Goal: Task Accomplishment & Management: Complete application form

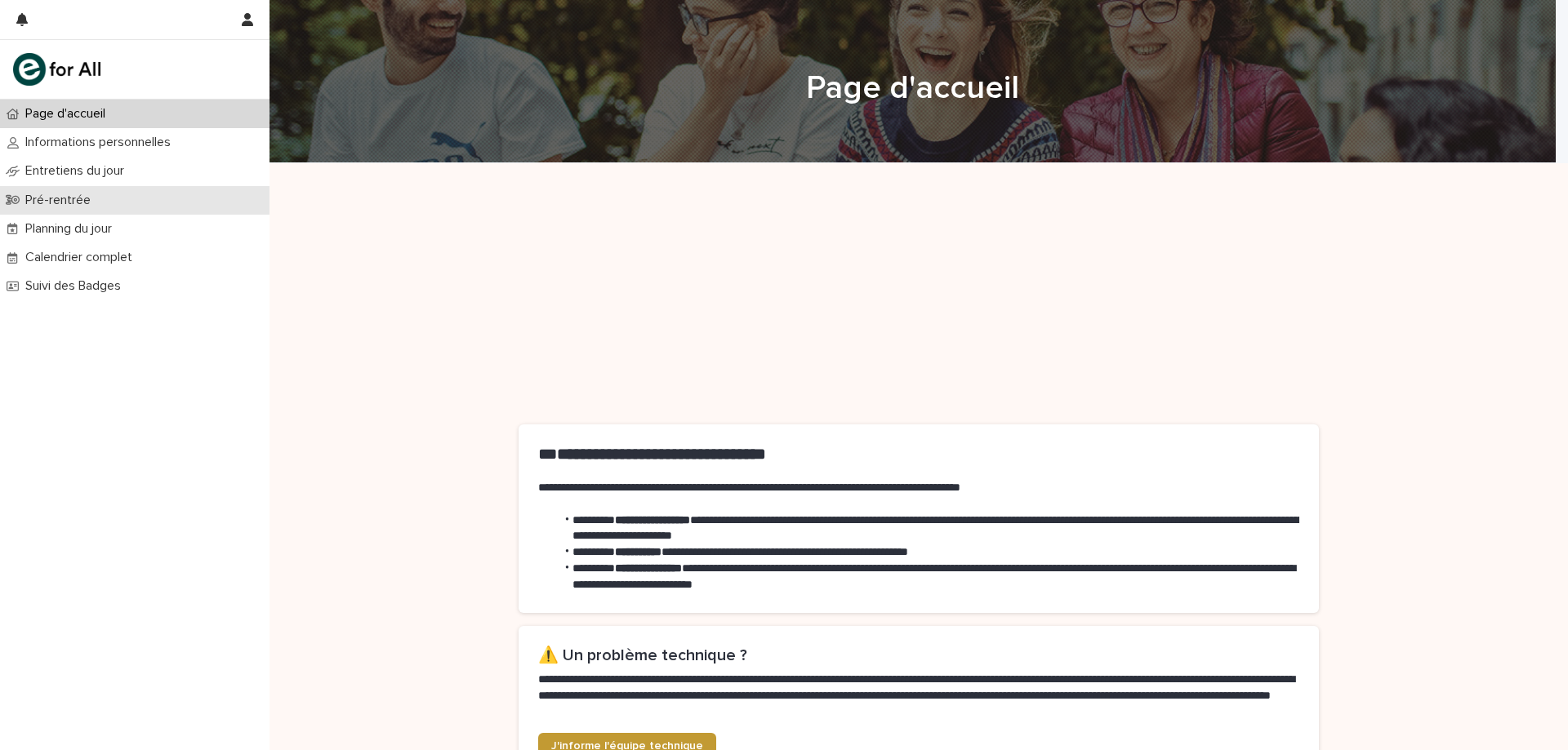
click at [98, 197] on p "Pré-rentrée" at bounding box center [61, 201] width 85 height 16
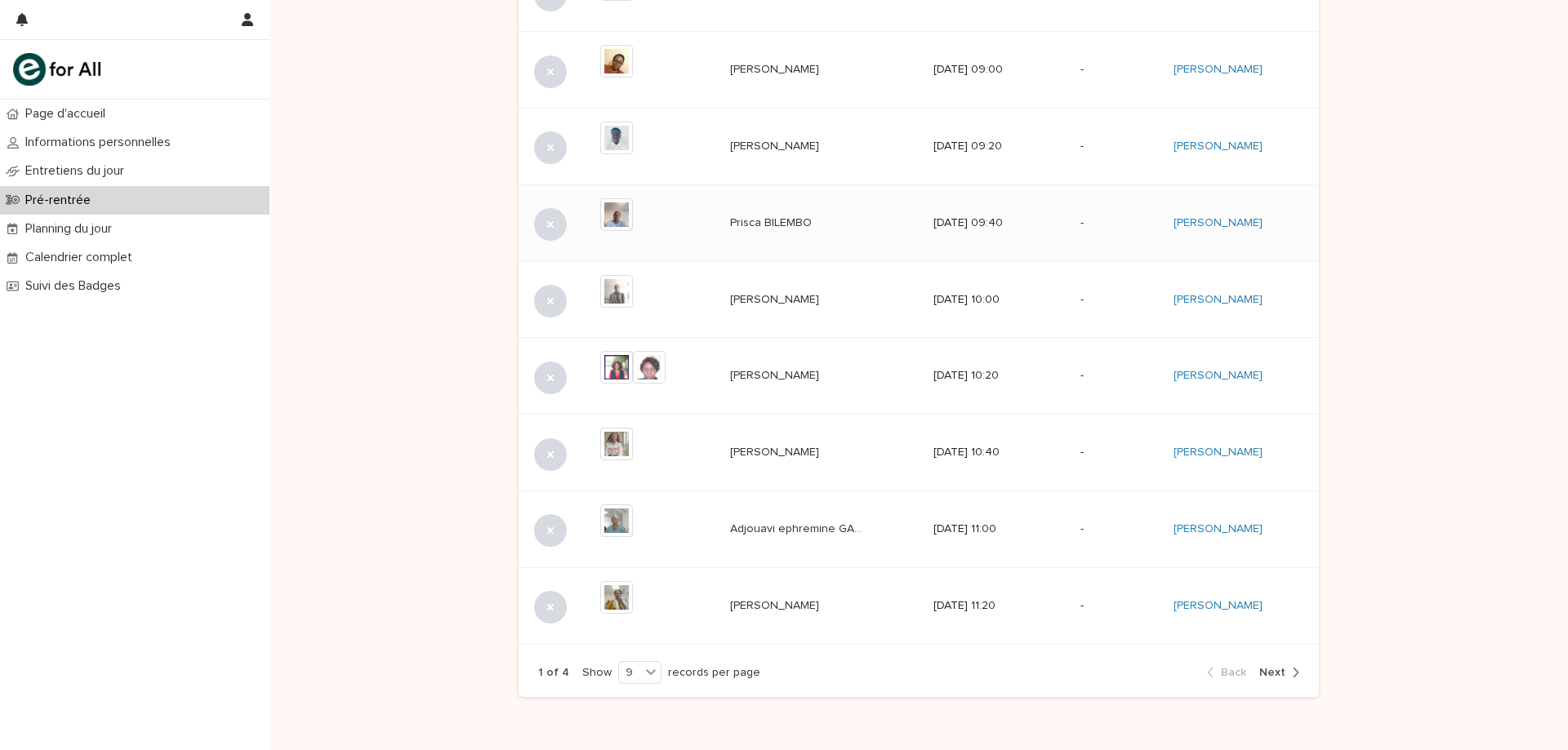
scroll to position [326, 0]
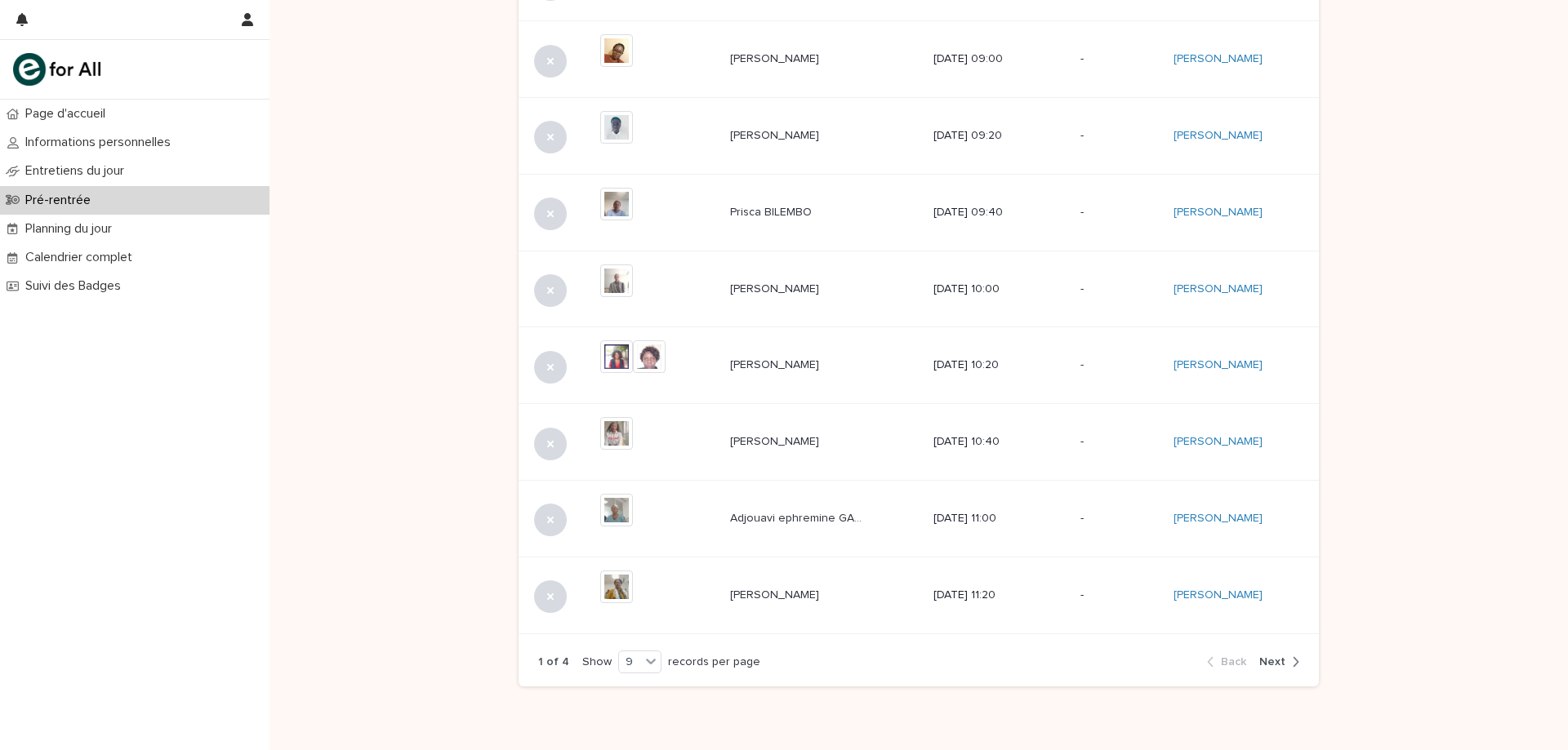
click at [1269, 664] on span "Next" at bounding box center [1272, 661] width 26 height 11
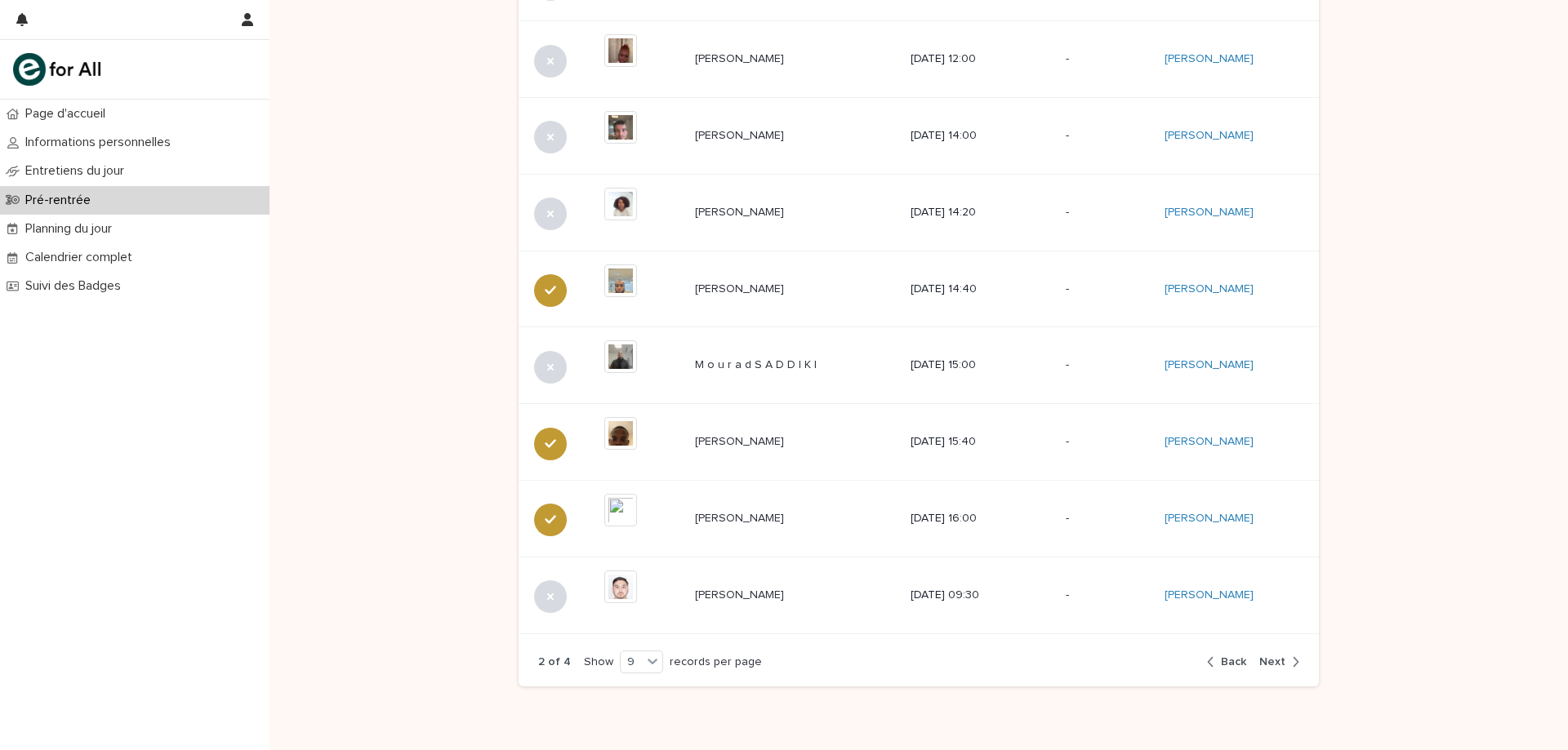
click at [1277, 662] on span "Next" at bounding box center [1272, 661] width 26 height 11
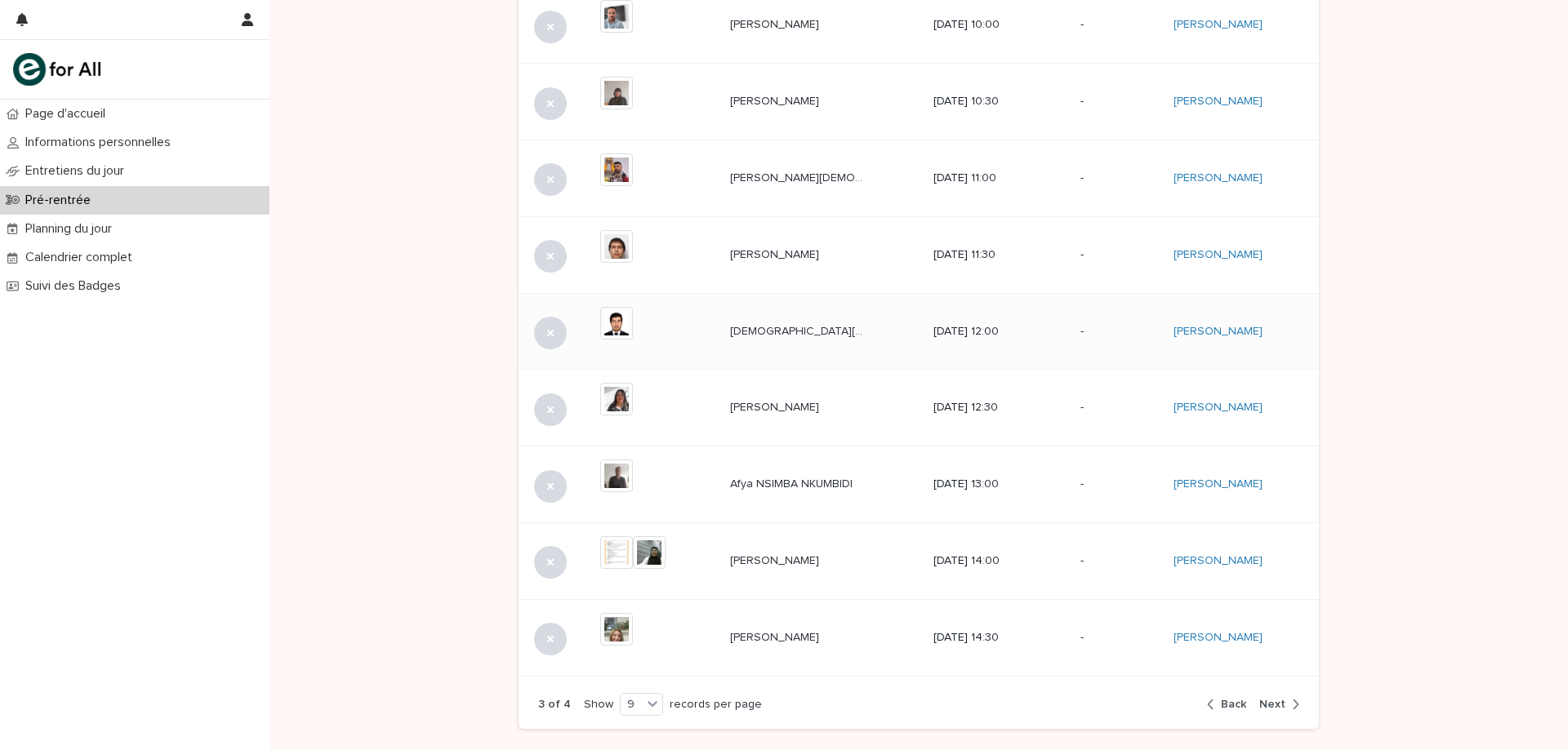
scroll to position [245, 0]
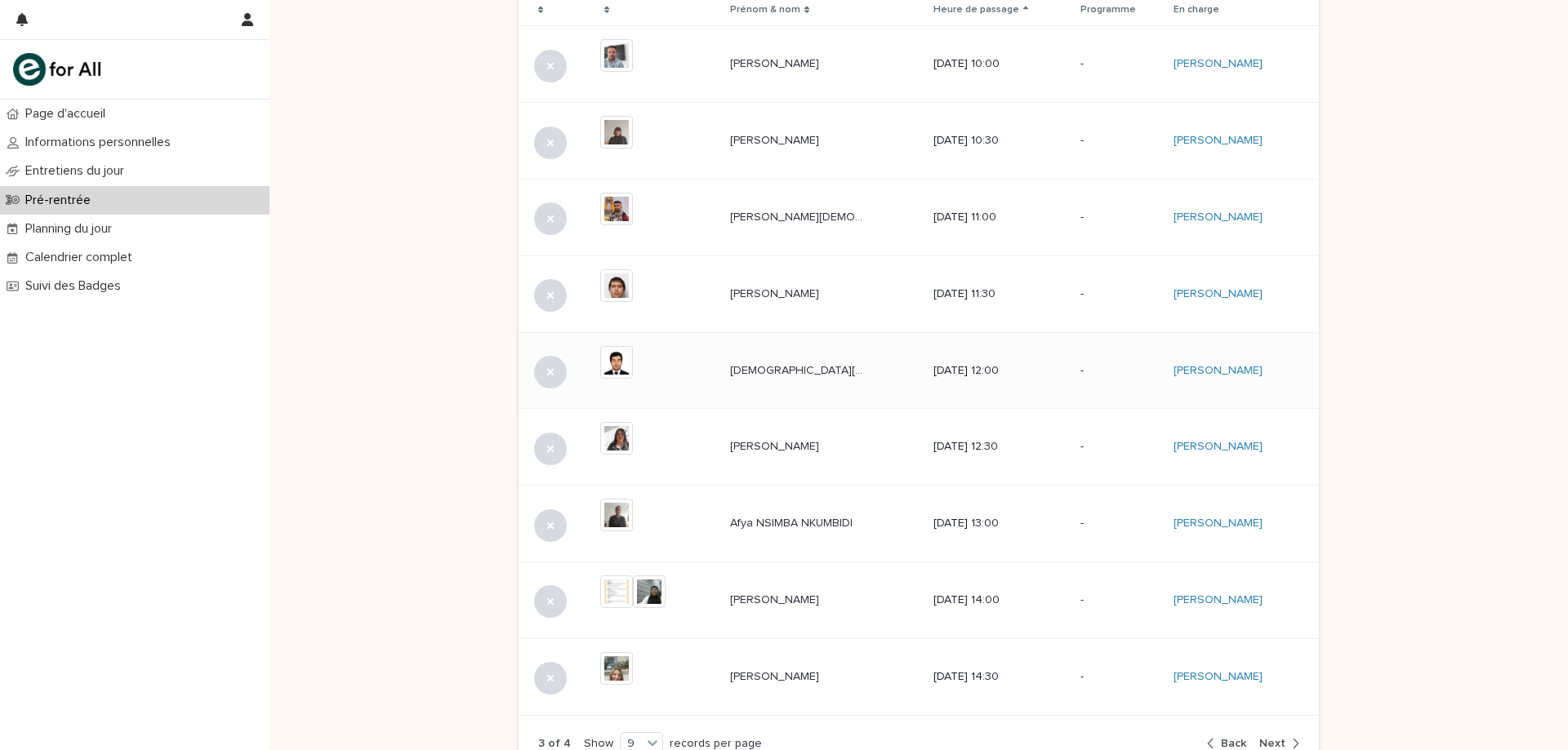
click at [784, 378] on div "[DEMOGRAPHIC_DATA][PERSON_NAME]" at bounding box center [825, 371] width 190 height 27
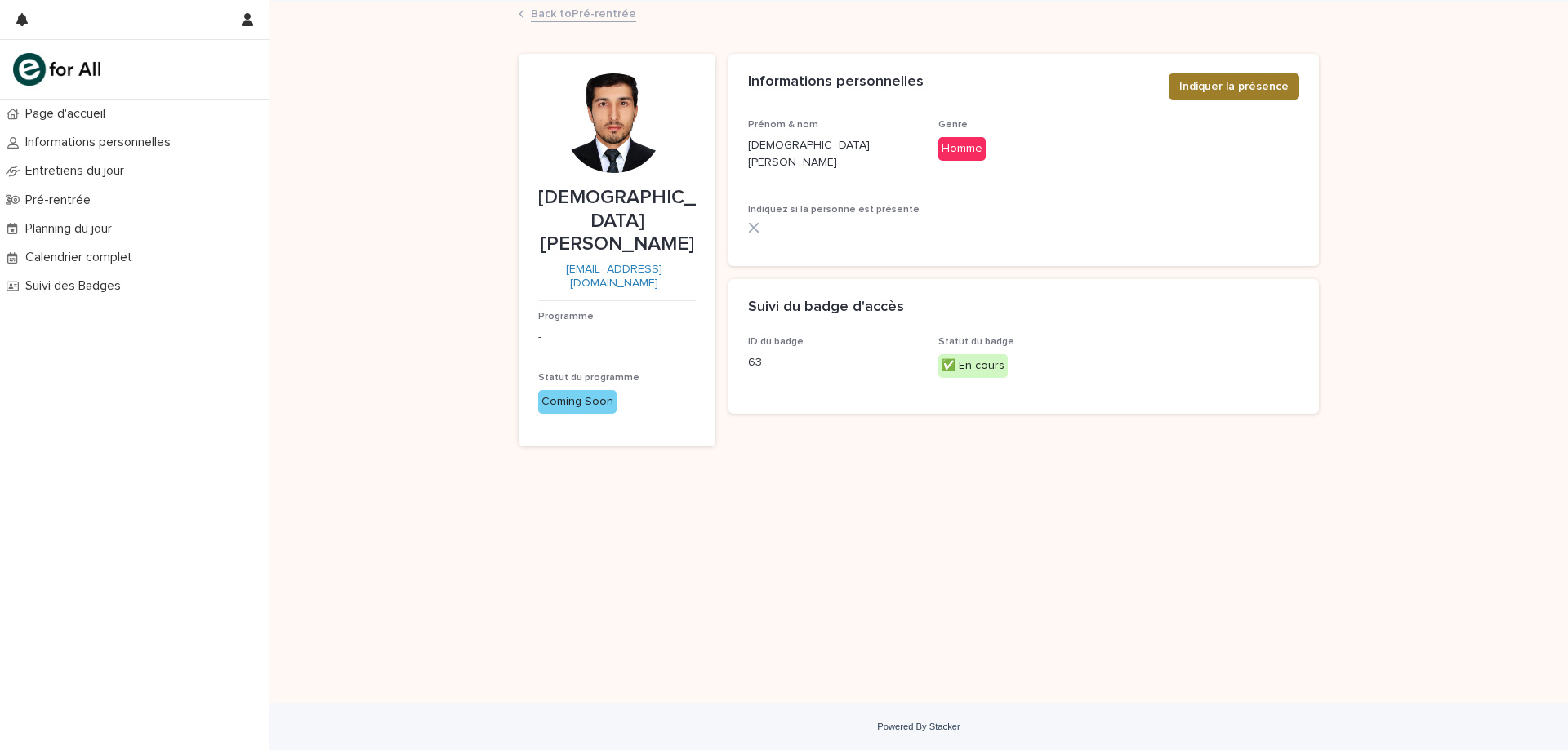
click at [1221, 79] on span "Indiquer la présence" at bounding box center [1234, 86] width 110 height 17
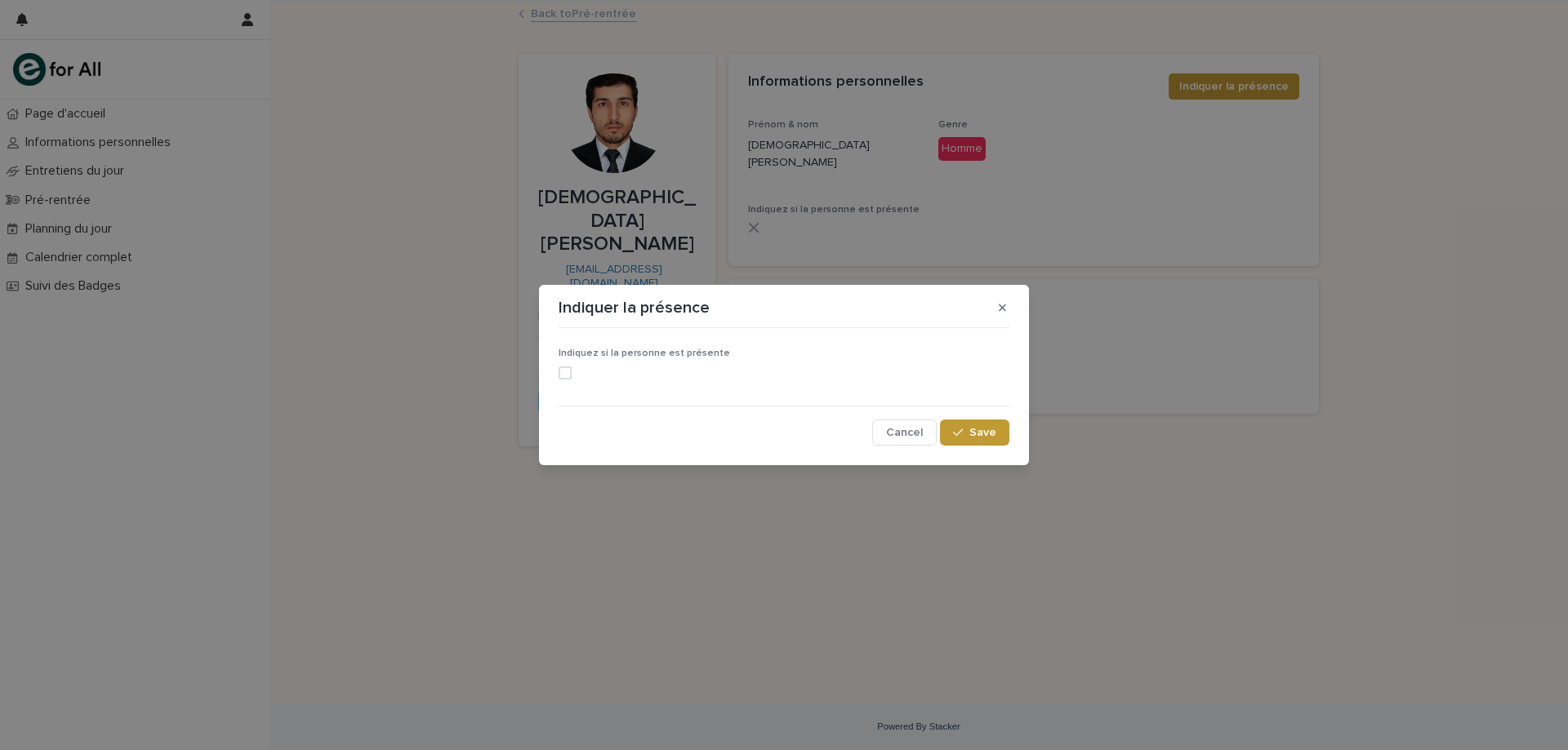
click at [571, 368] on span at bounding box center [565, 373] width 13 height 13
click at [996, 436] on button "Save" at bounding box center [974, 432] width 69 height 26
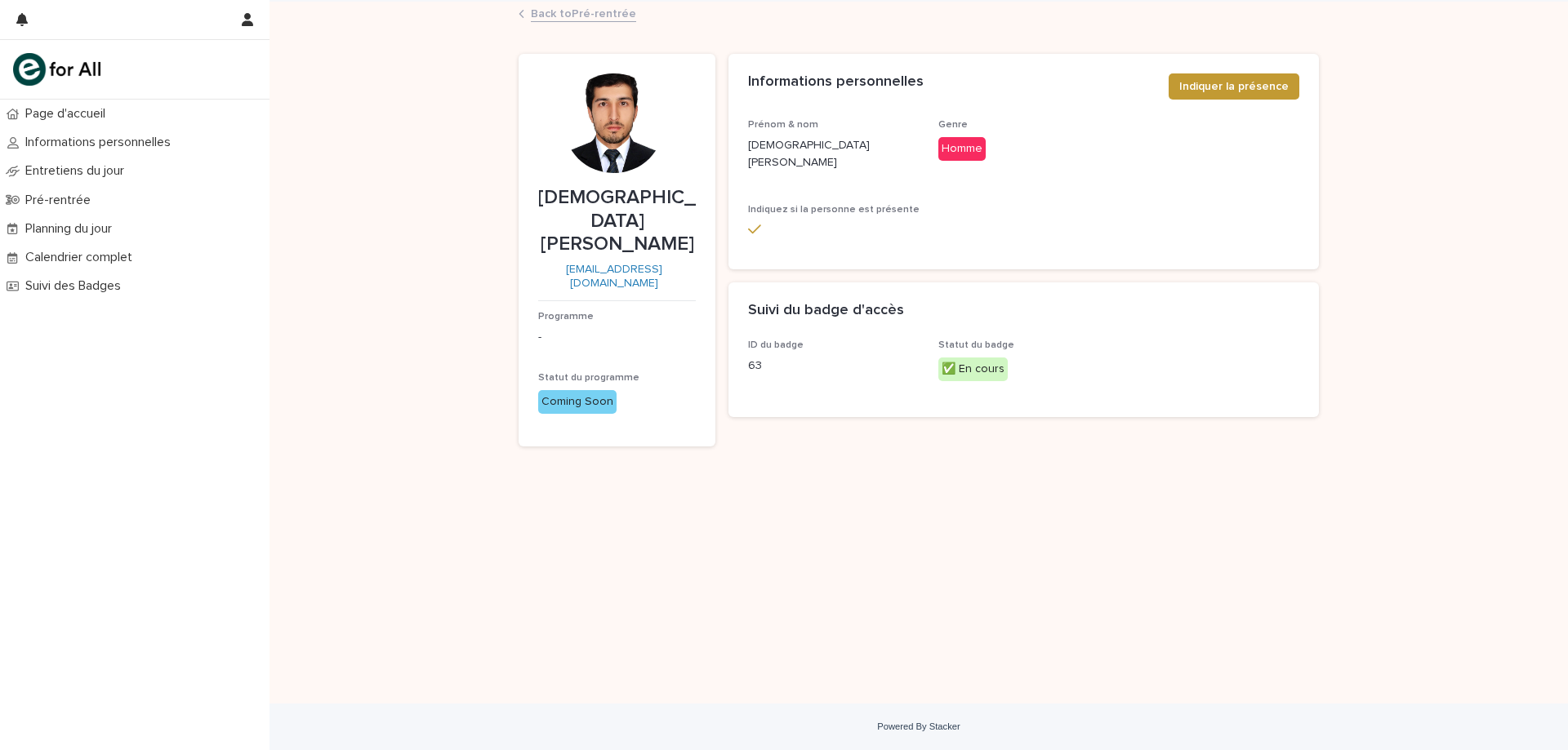
click at [574, 20] on link "Back to Pré-rentrée" at bounding box center [584, 12] width 105 height 18
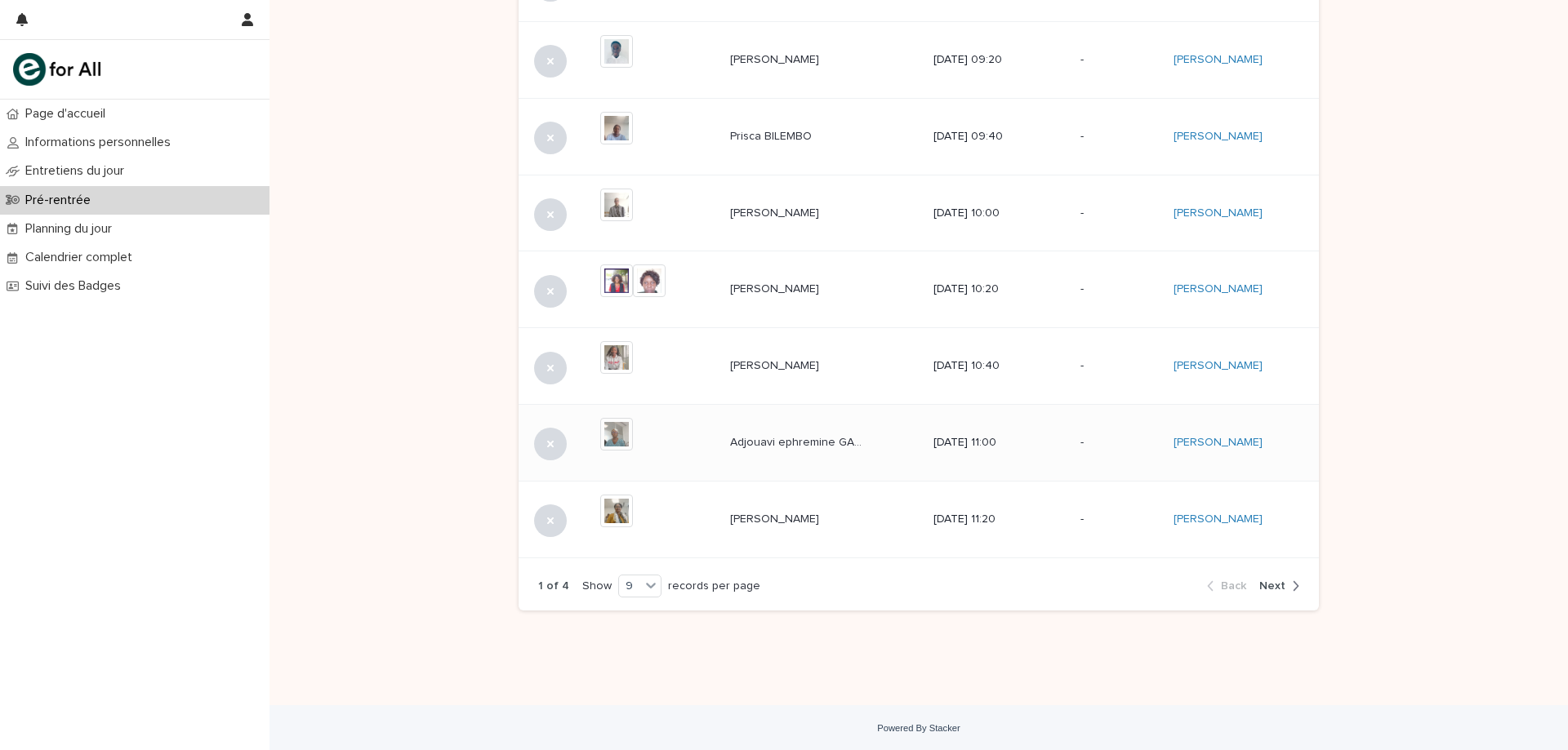
scroll to position [404, 0]
click at [1268, 583] on span "Next" at bounding box center [1272, 584] width 26 height 11
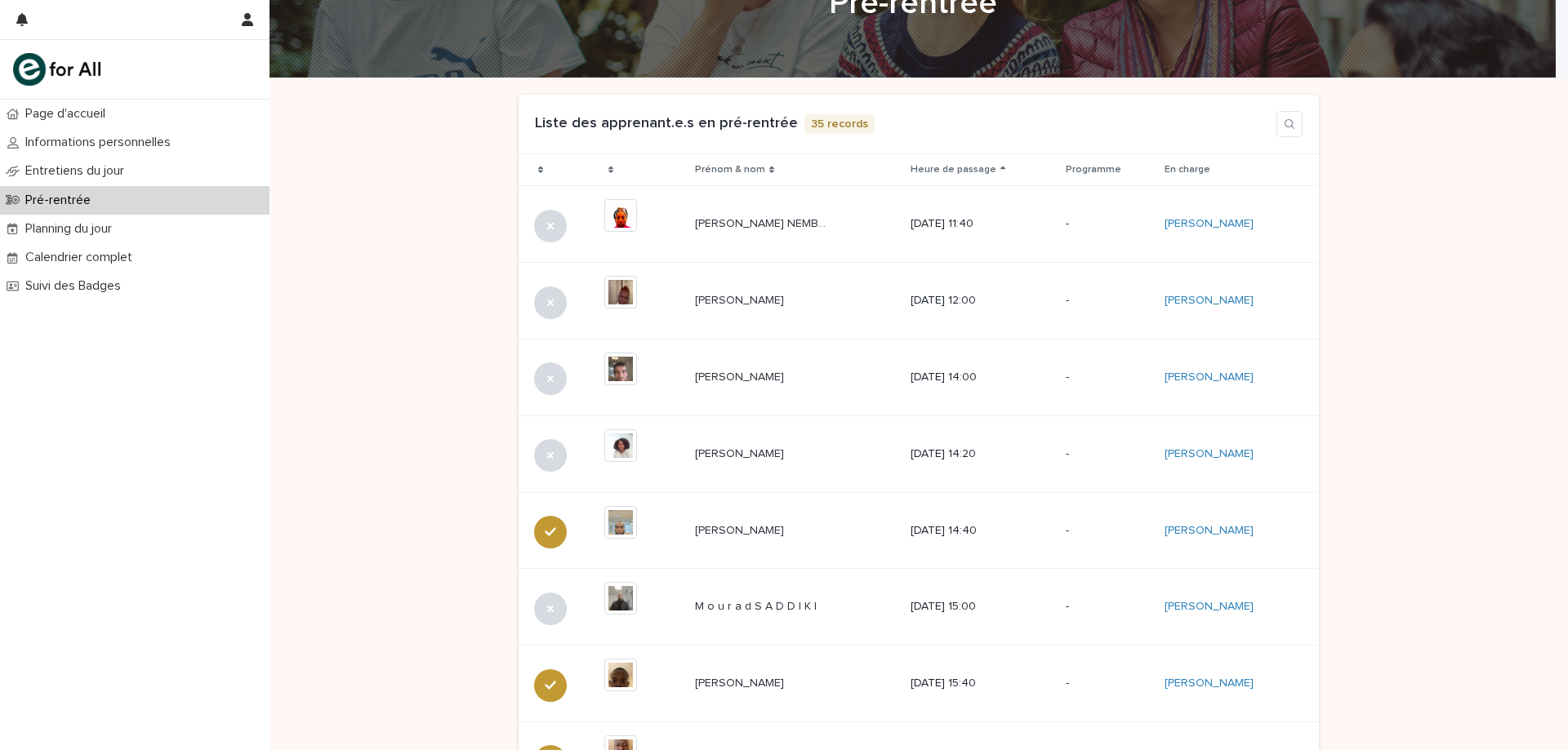
scroll to position [0, 0]
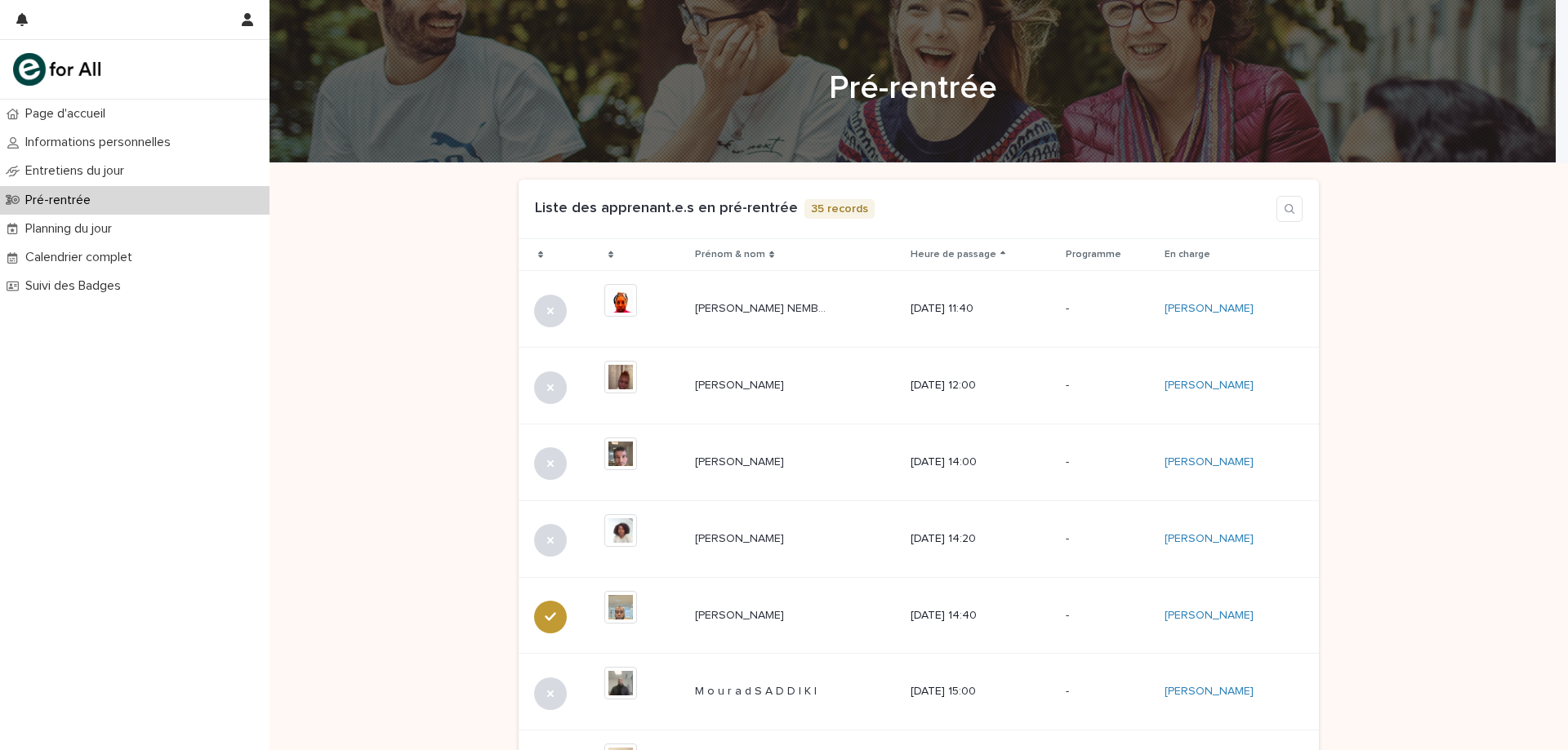
click at [1003, 251] on div "Heure de passage" at bounding box center [982, 254] width 143 height 18
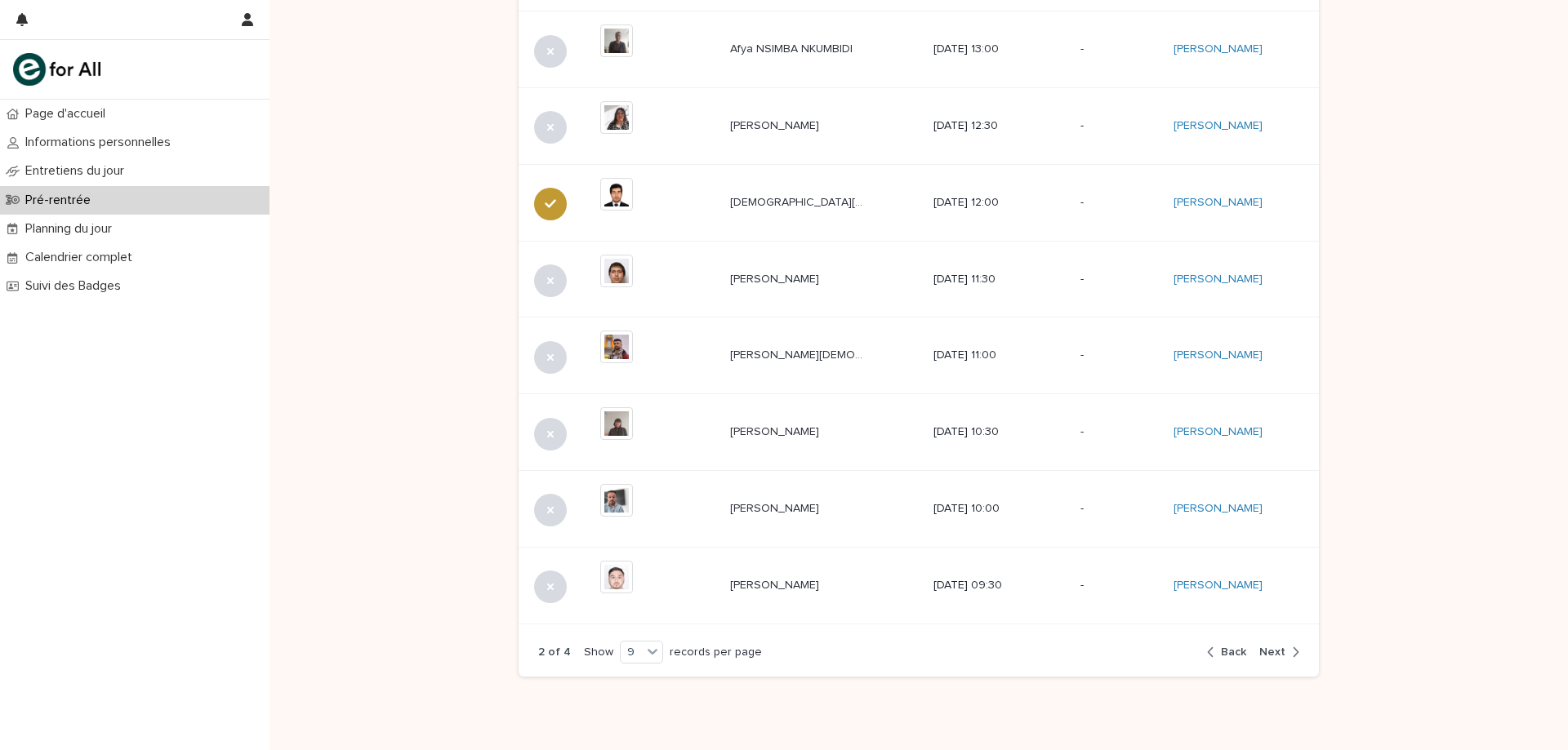
scroll to position [404, 0]
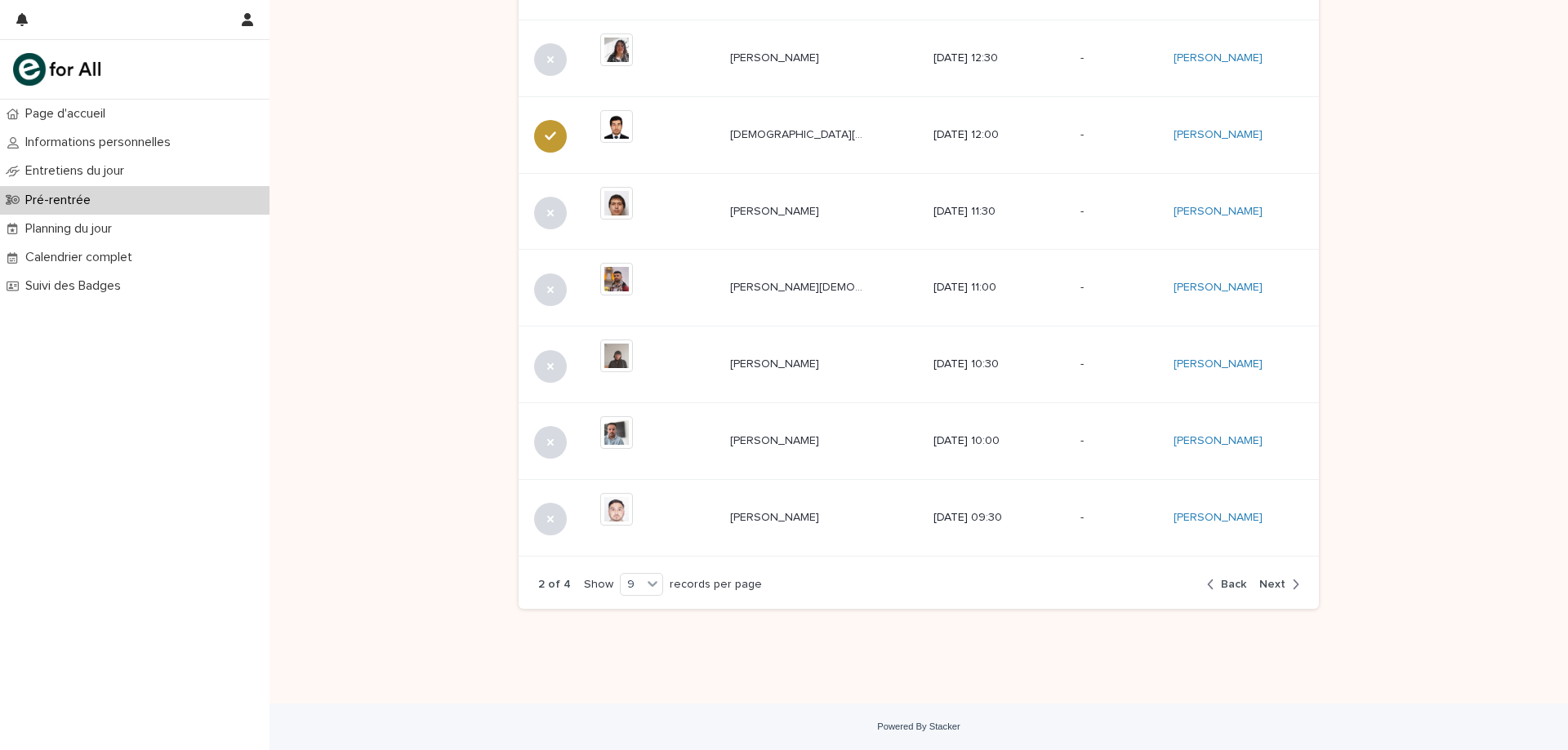
click at [1230, 583] on span "Back" at bounding box center [1233, 584] width 25 height 11
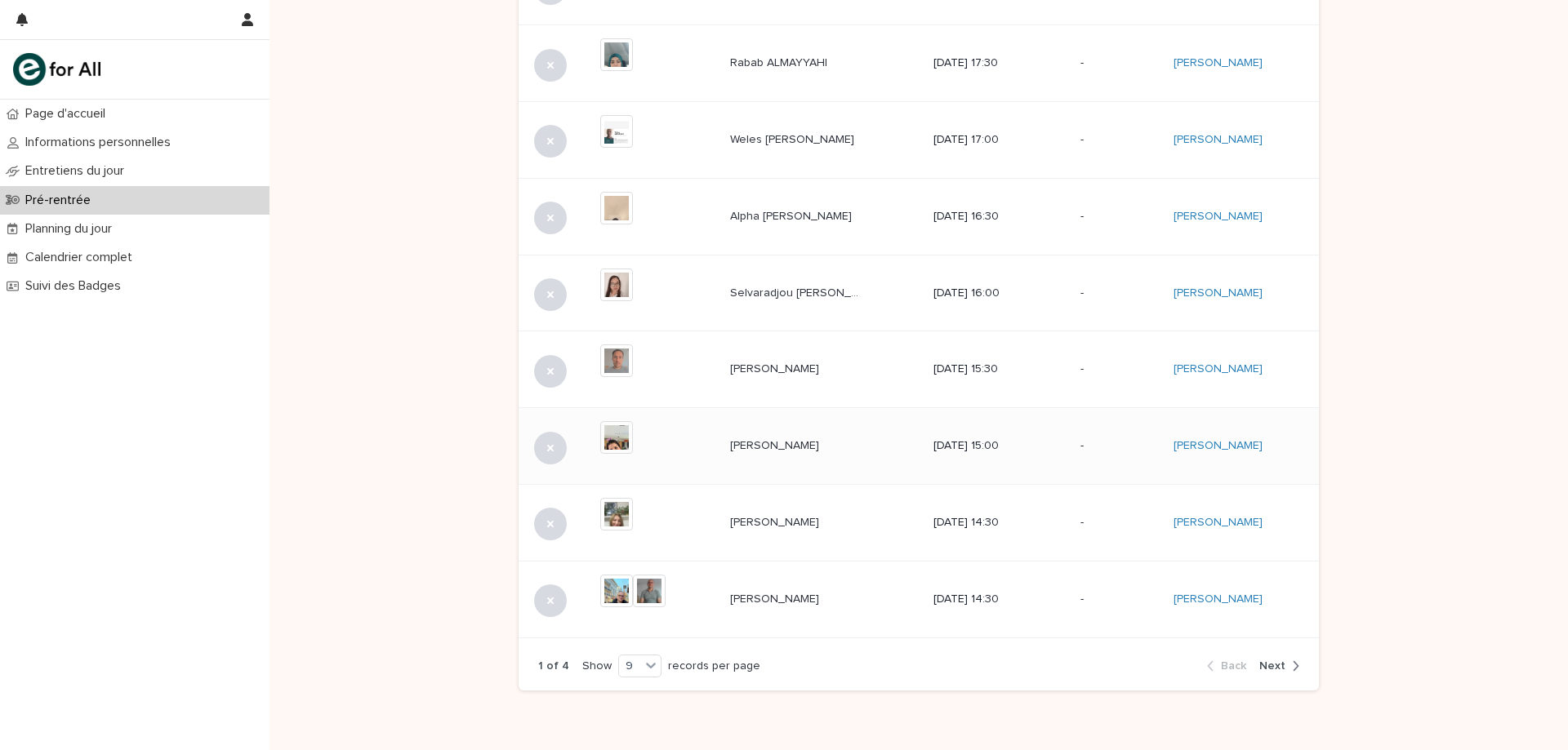
click at [769, 437] on p "[PERSON_NAME]" at bounding box center [776, 445] width 92 height 18
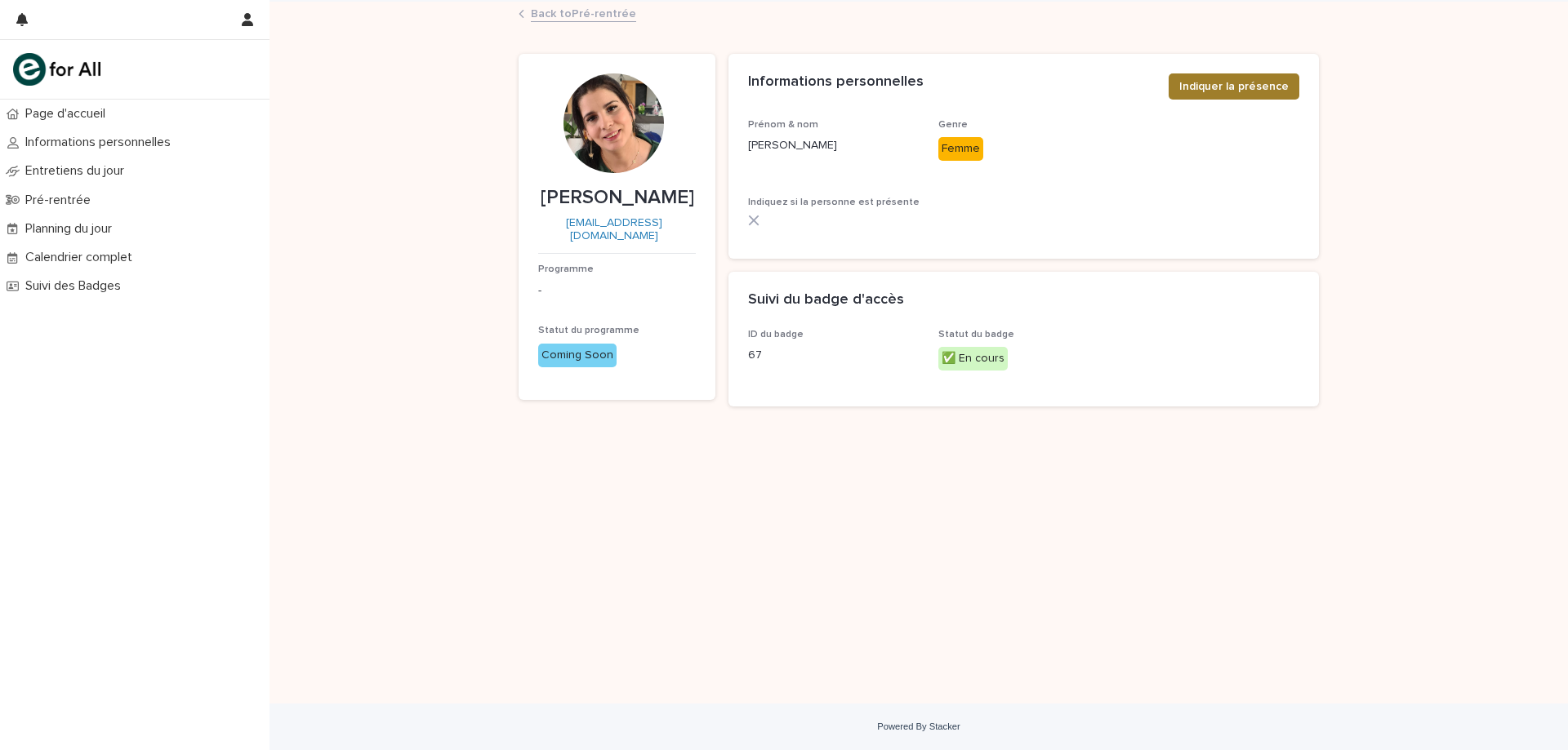
click at [1216, 88] on span "Indiquer la présence" at bounding box center [1234, 86] width 110 height 17
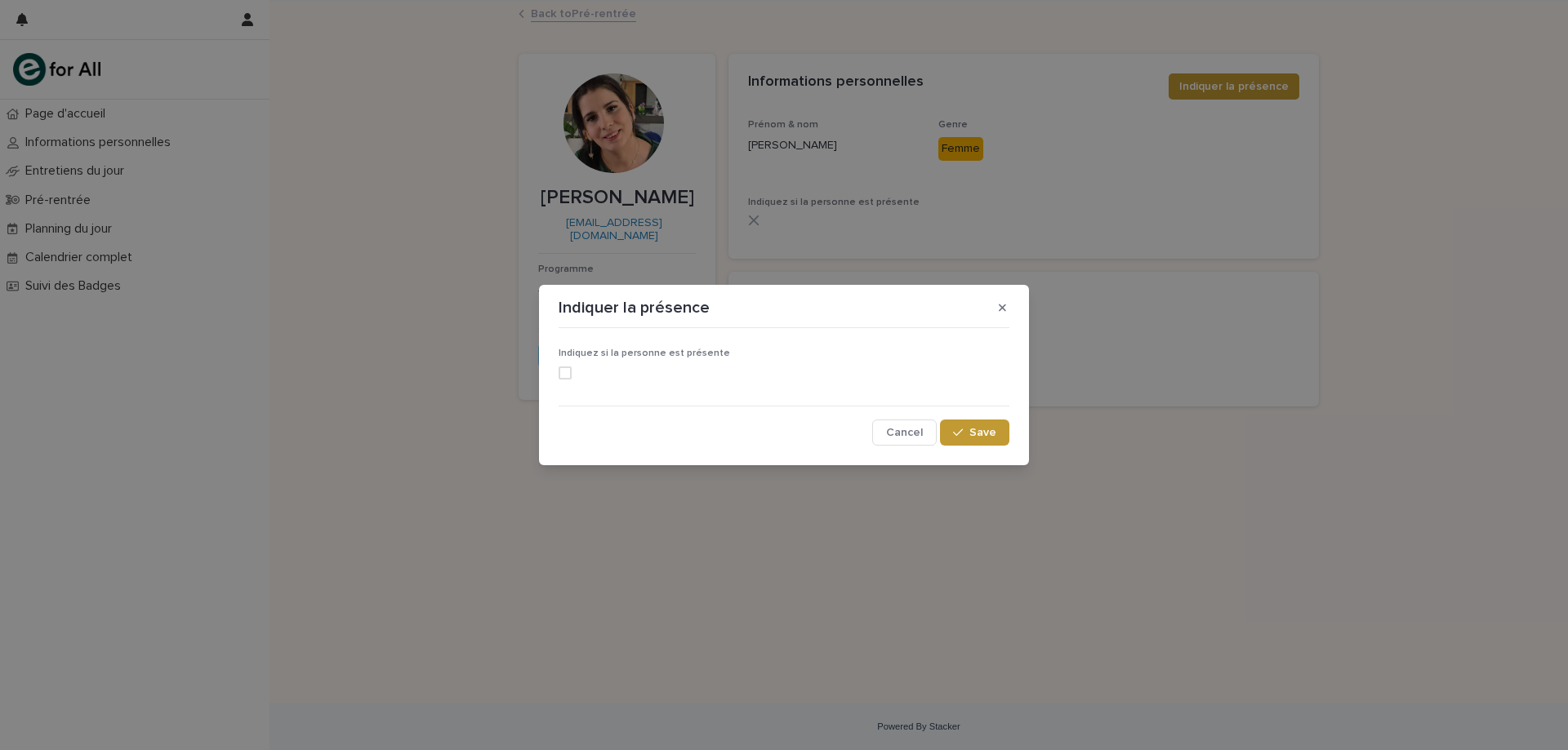
click at [566, 372] on span at bounding box center [565, 373] width 13 height 13
click at [963, 434] on icon "button" at bounding box center [957, 432] width 10 height 11
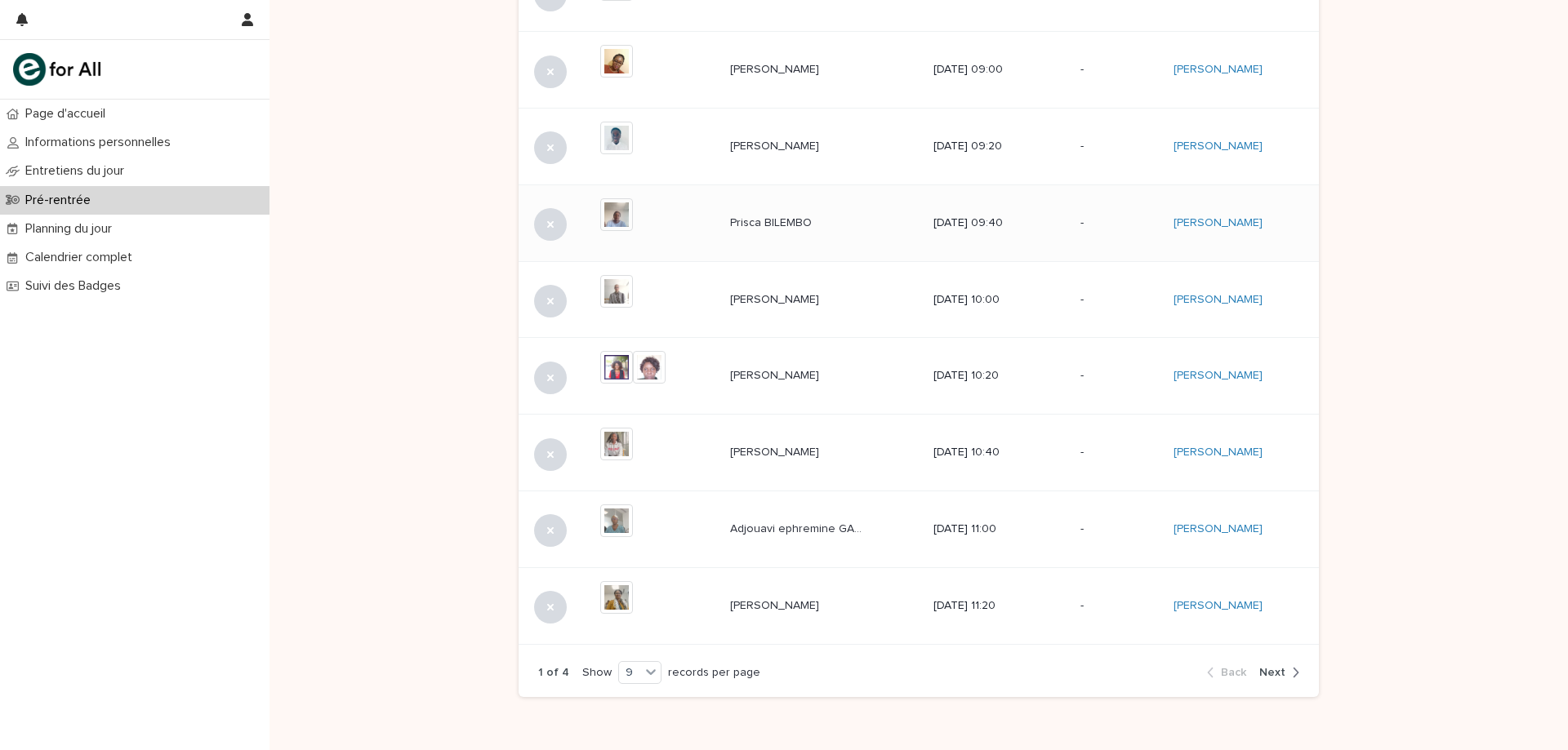
scroll to position [326, 0]
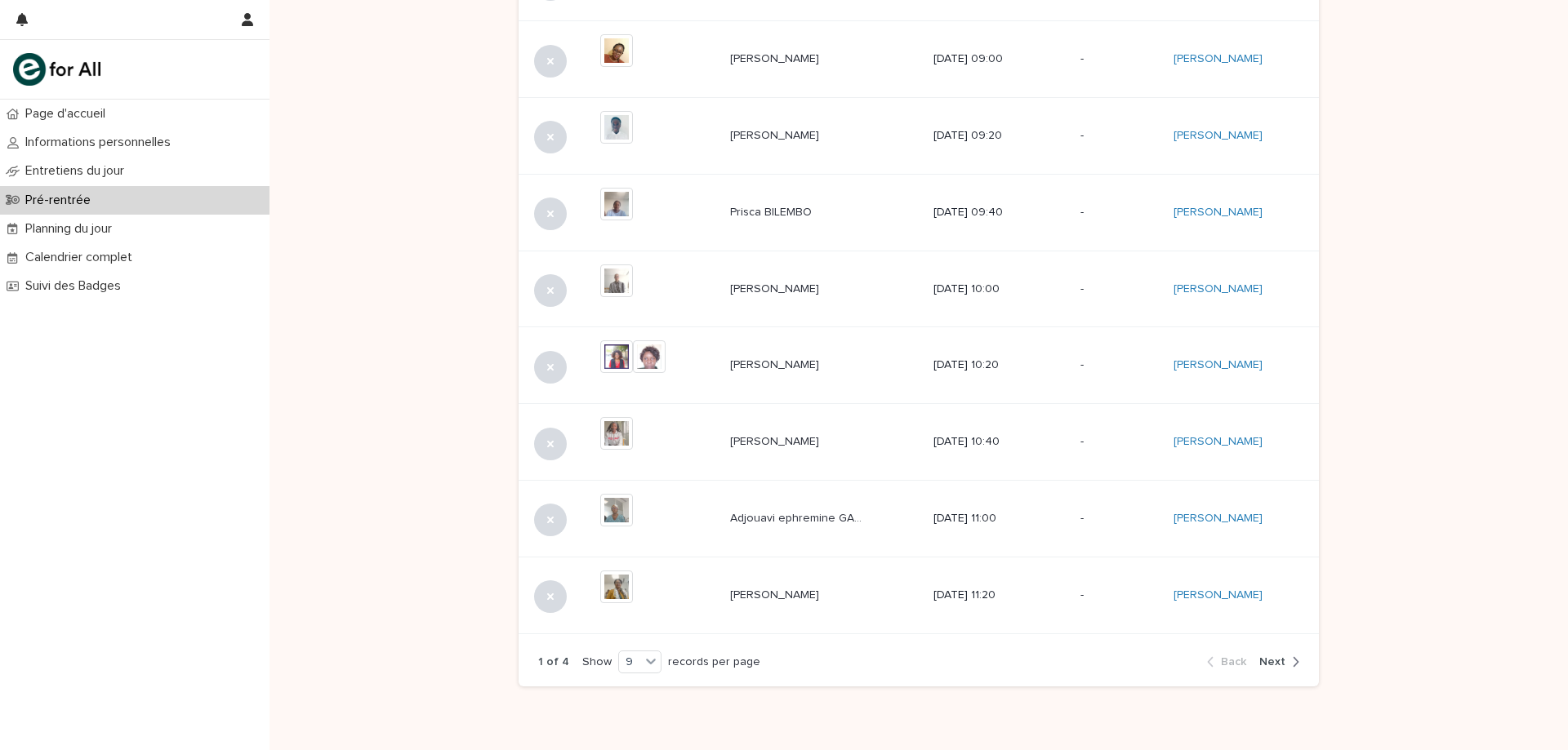
click at [1268, 658] on span "Next" at bounding box center [1272, 661] width 26 height 11
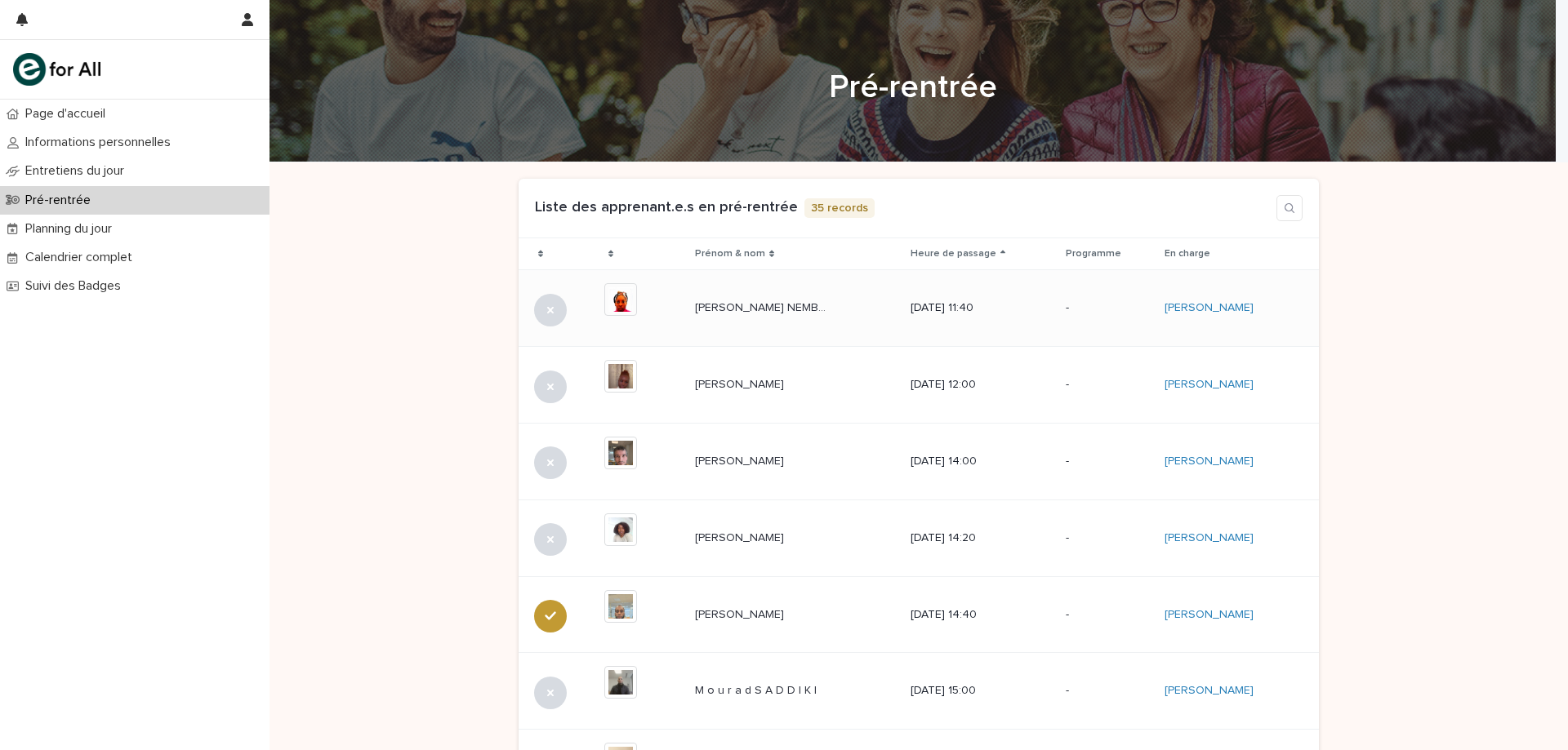
scroll to position [0, 0]
click at [1000, 252] on icon at bounding box center [1003, 254] width 5 height 8
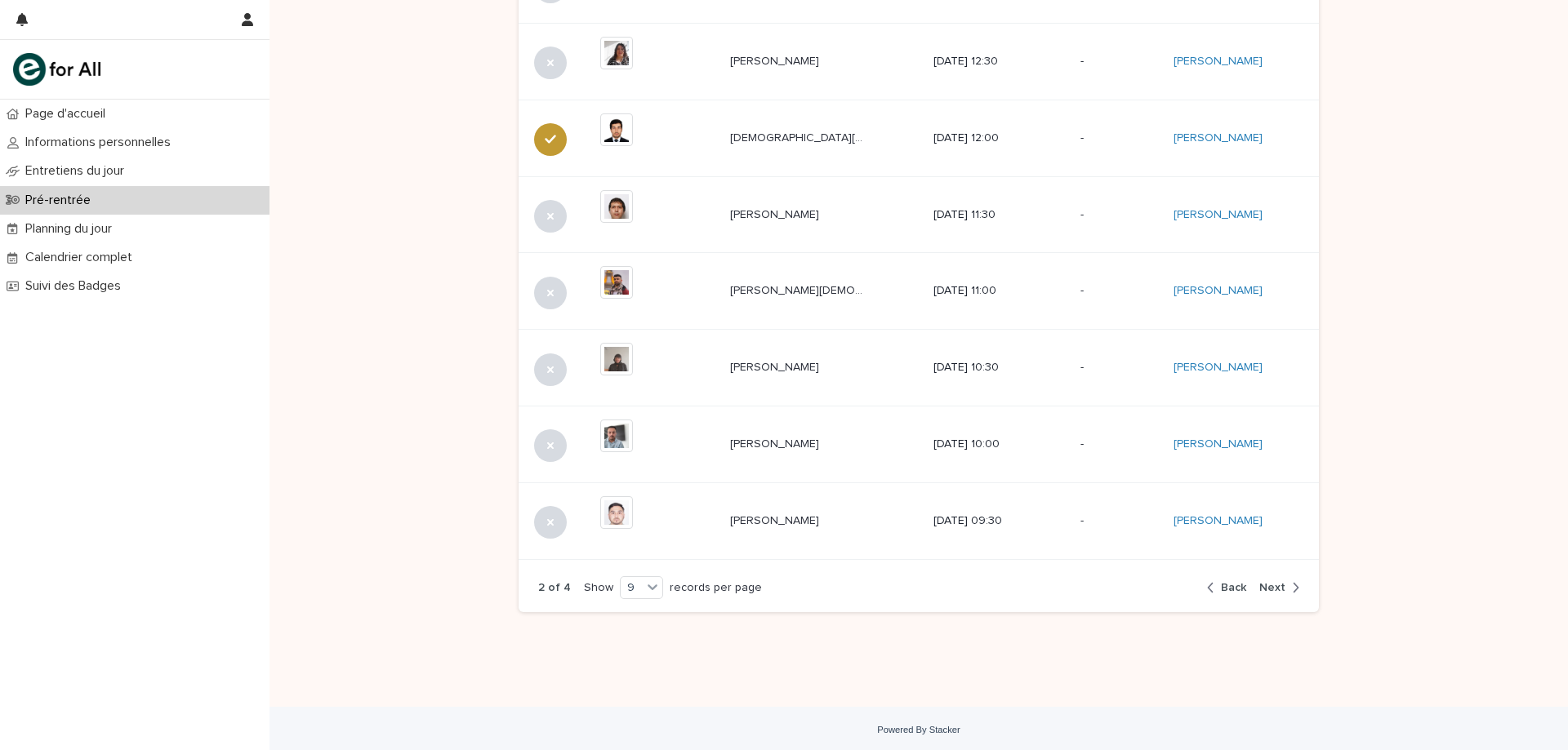
scroll to position [404, 0]
click at [1223, 582] on span "Back" at bounding box center [1233, 584] width 25 height 11
click at [812, 281] on p "[PERSON_NAME]" at bounding box center [776, 286] width 92 height 18
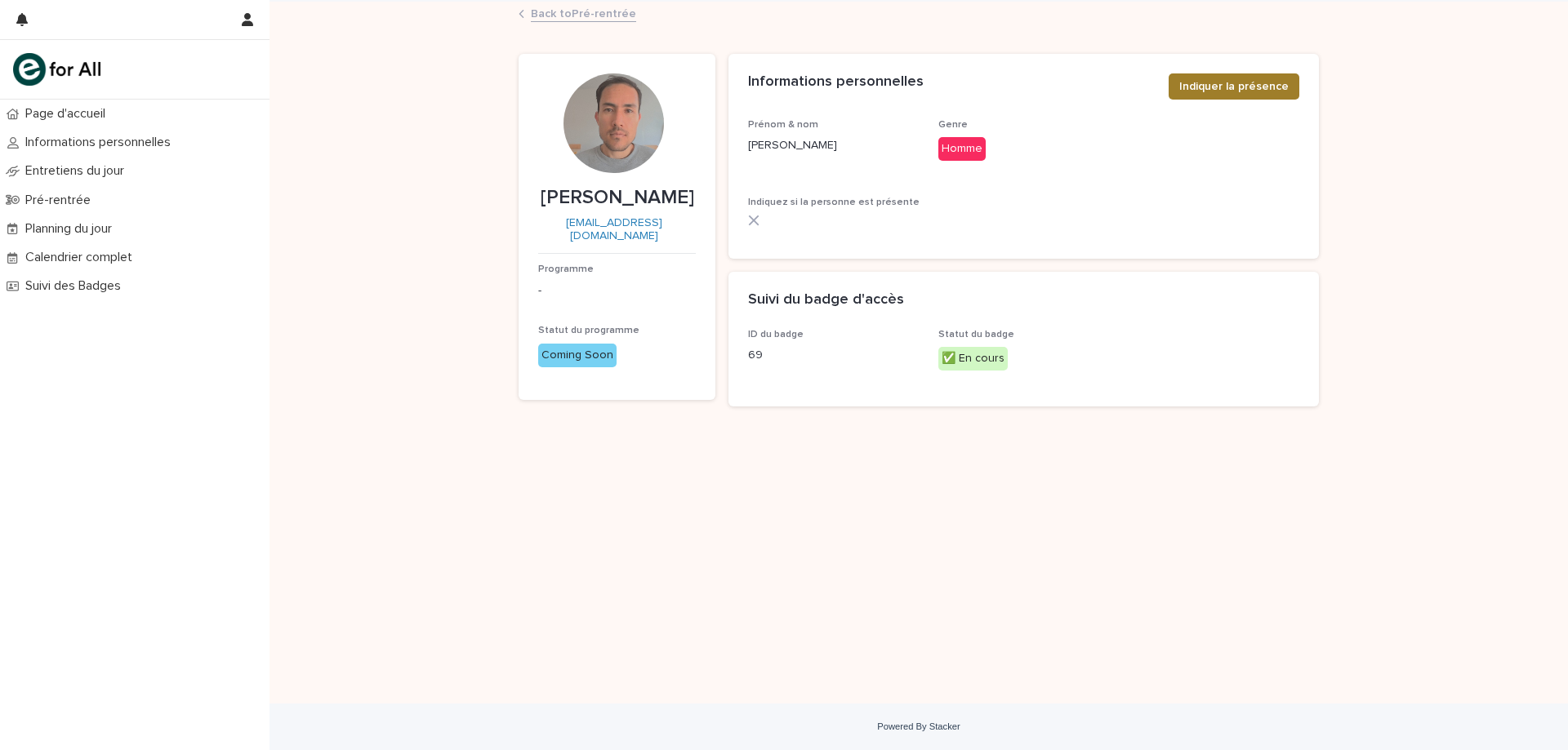
click at [1221, 79] on span "Indiquer la présence" at bounding box center [1234, 86] width 110 height 17
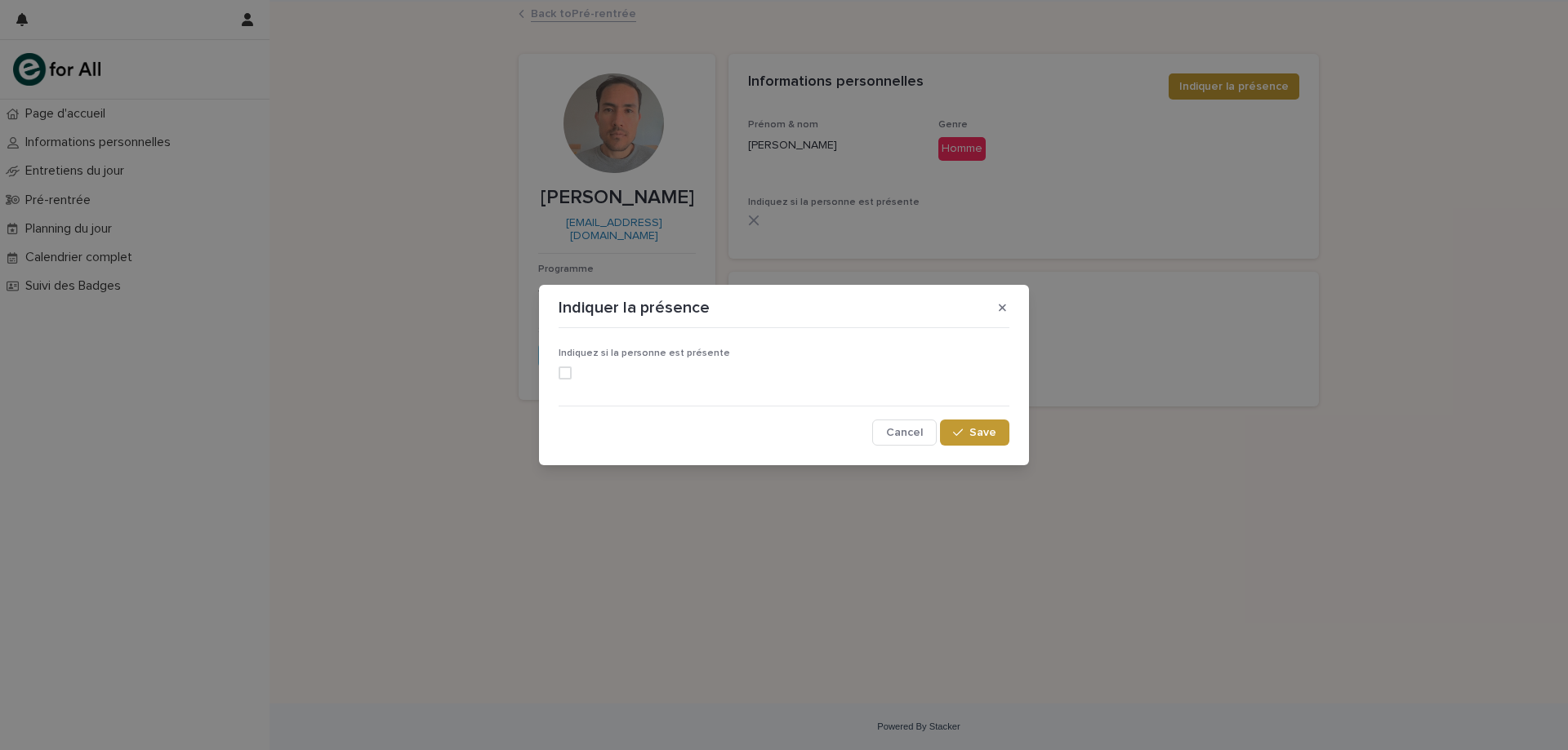
click at [568, 370] on span at bounding box center [565, 373] width 13 height 13
click at [990, 425] on button "Save" at bounding box center [974, 432] width 69 height 26
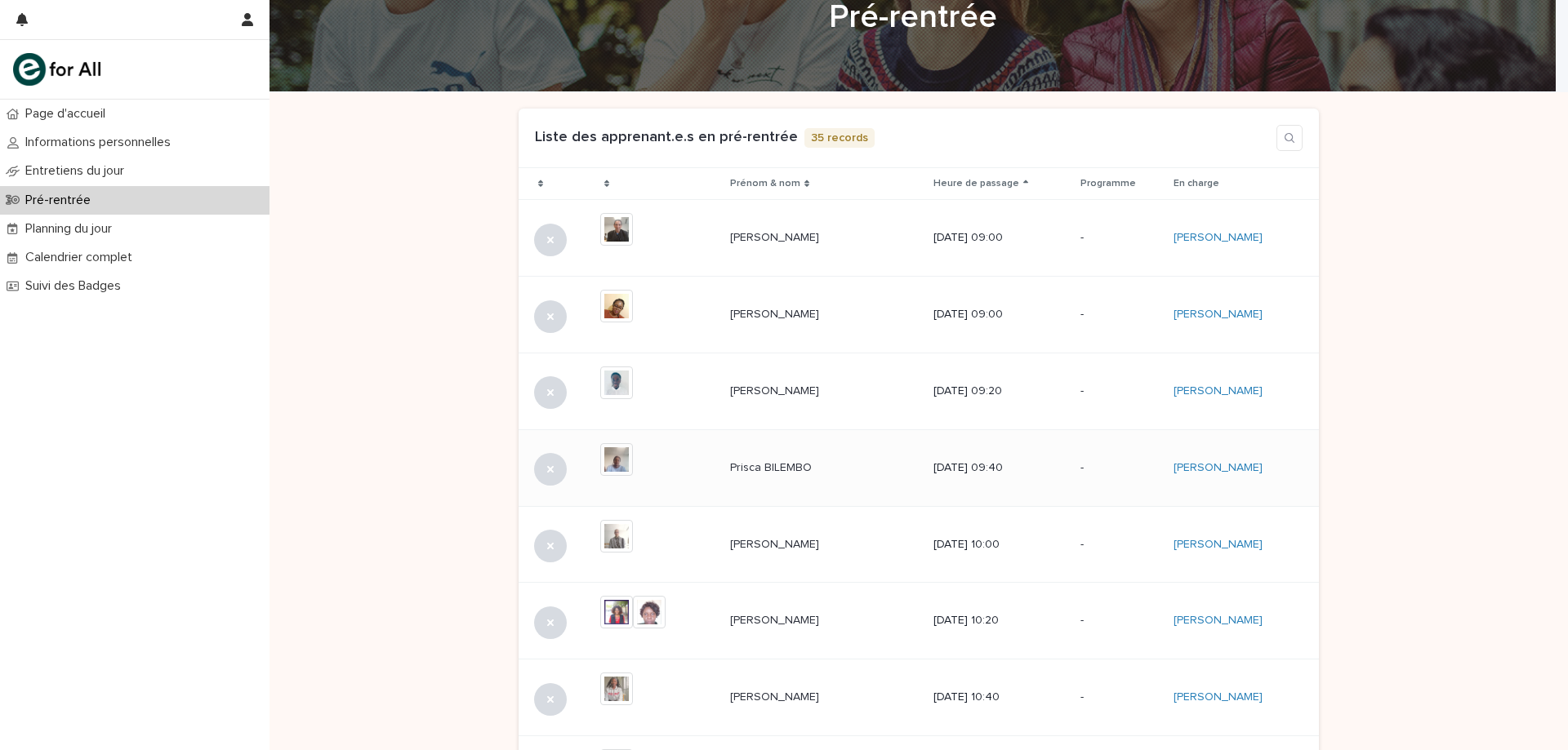
scroll to position [326, 0]
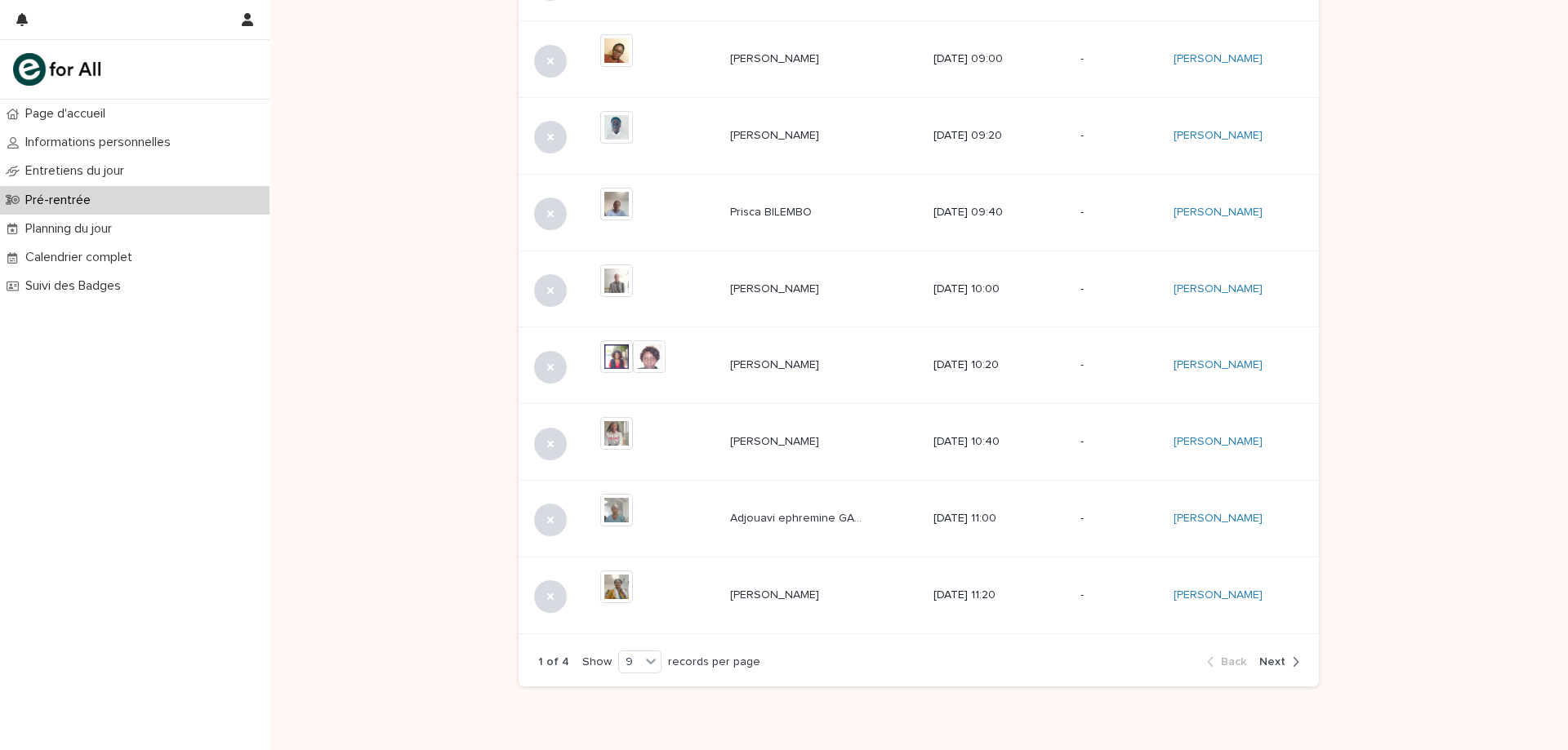
click at [1265, 654] on div "1 of 4 Show 9 records per page Back Next" at bounding box center [919, 662] width 800 height 50
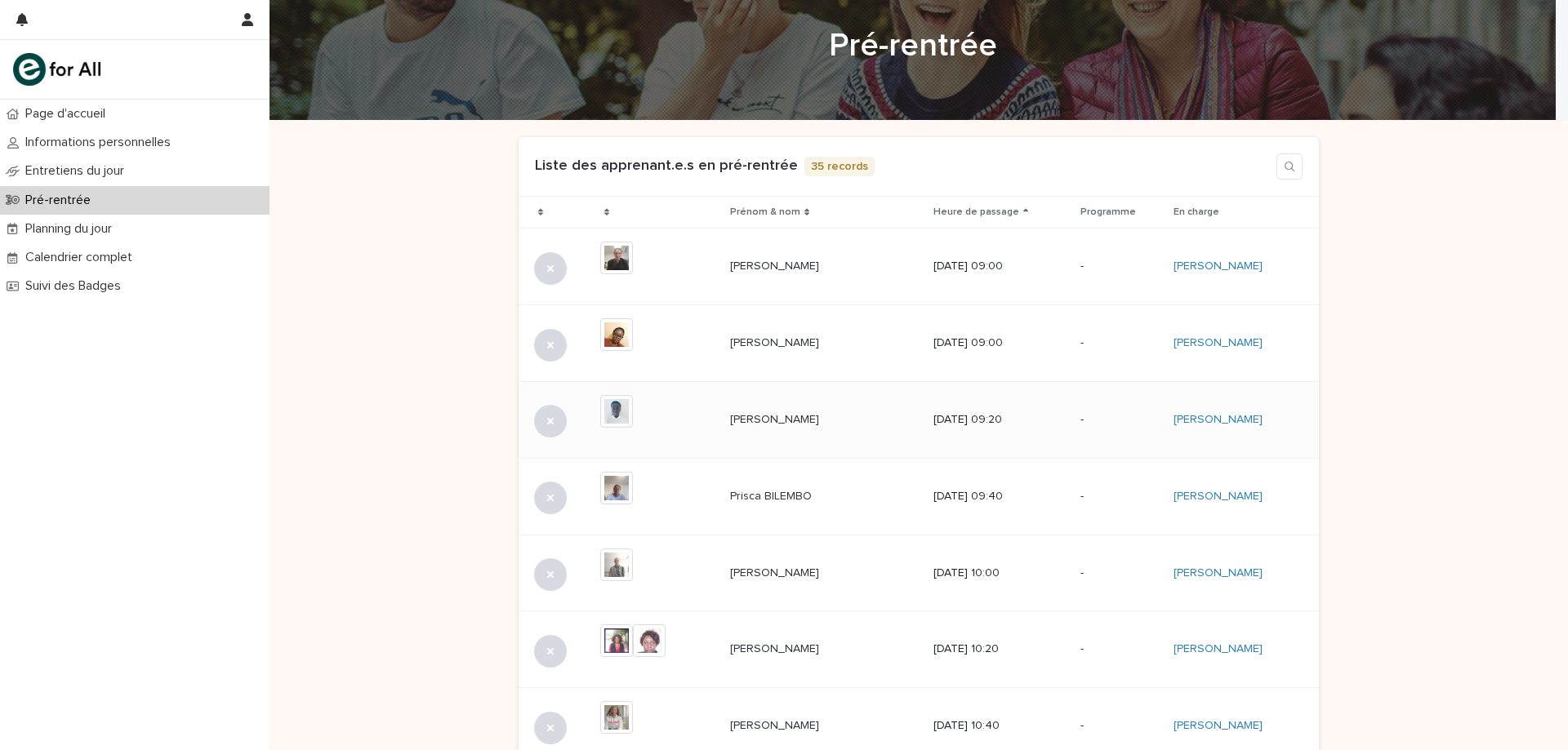
scroll to position [0, 0]
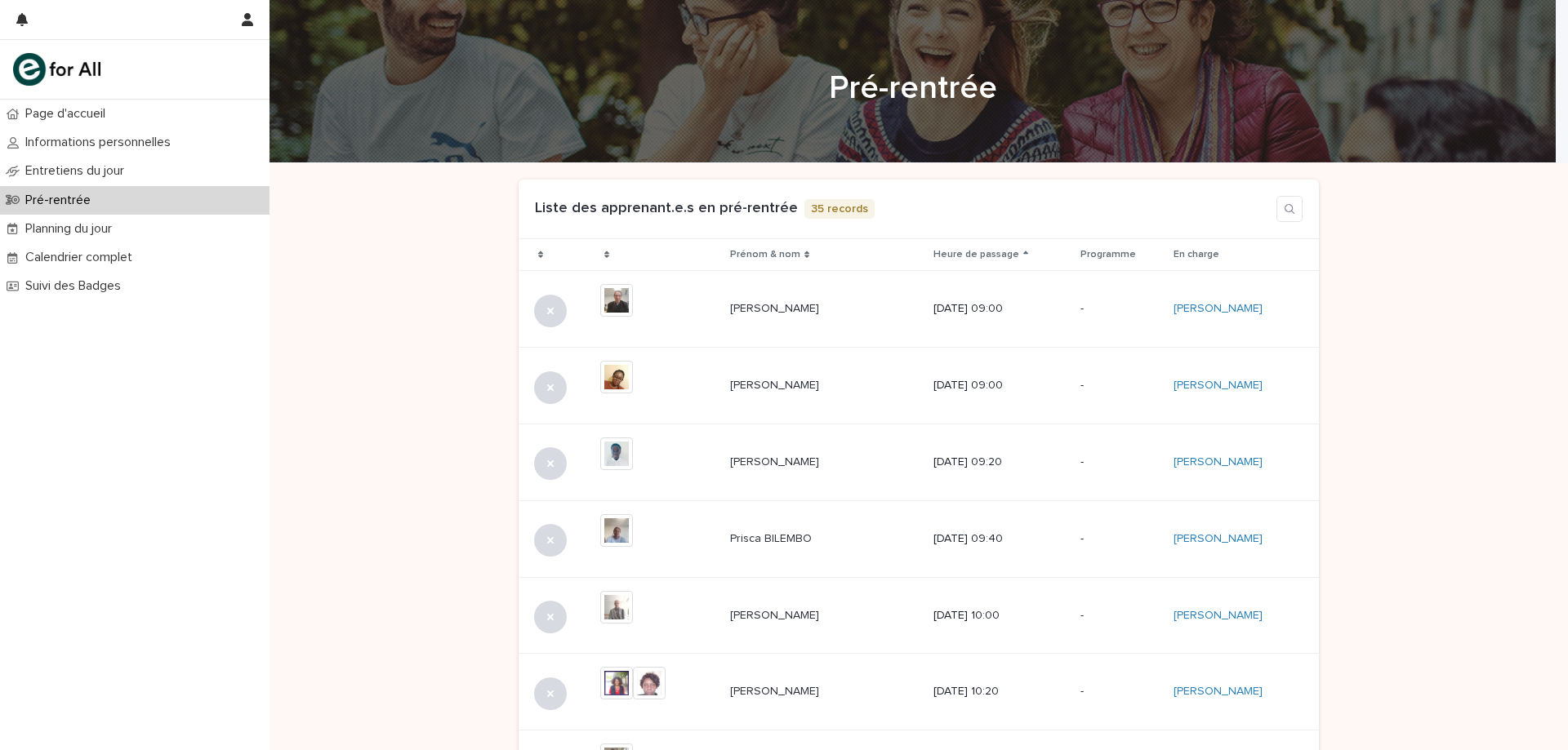
click at [1028, 254] on icon at bounding box center [1026, 254] width 5 height 8
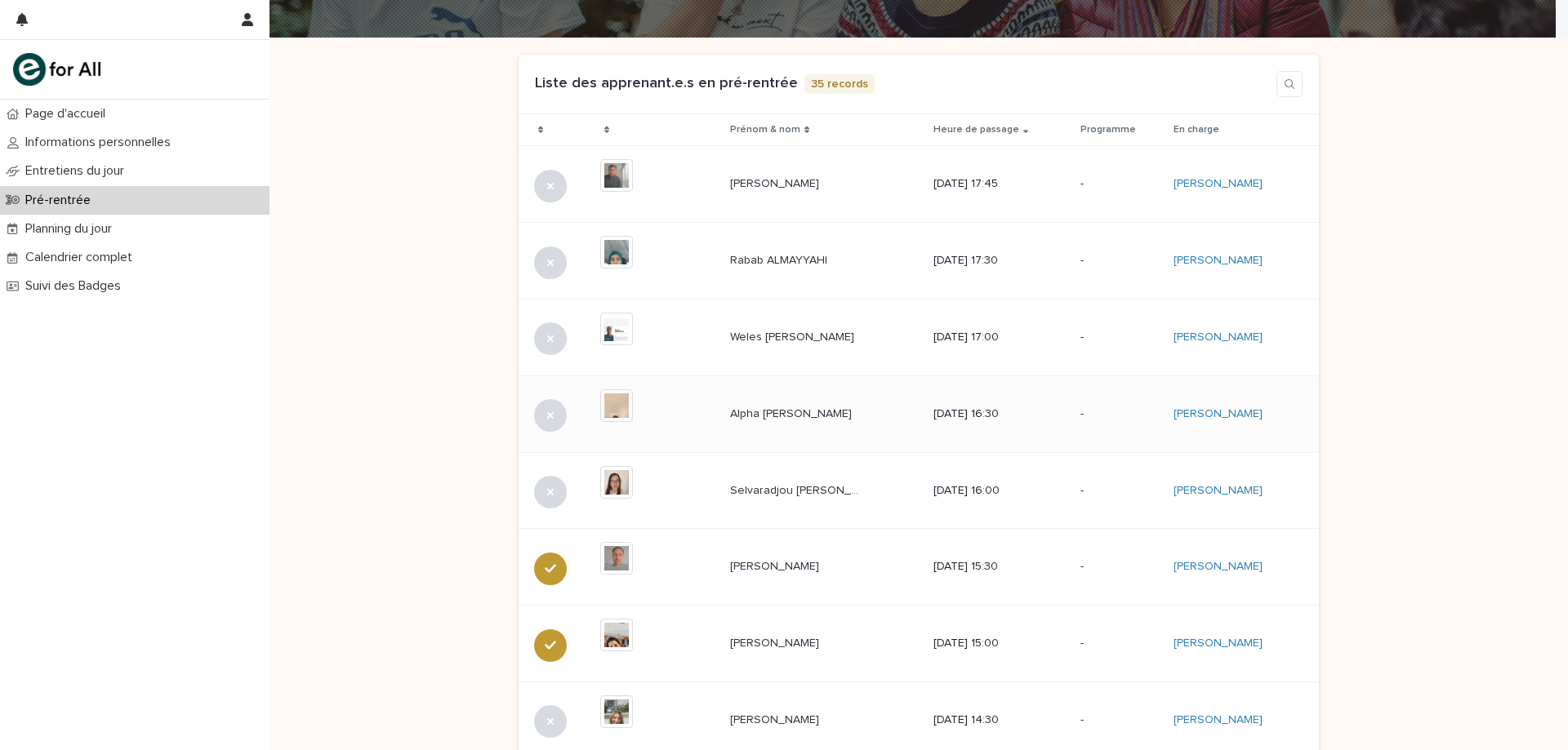
scroll to position [163, 0]
